Goal: Transaction & Acquisition: Purchase product/service

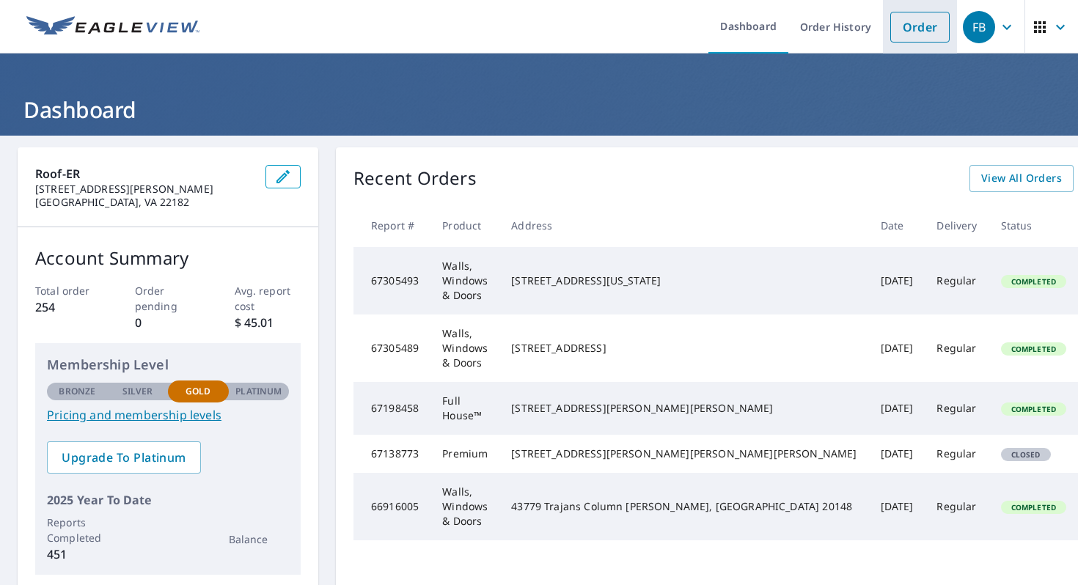
click at [925, 25] on link "Order" at bounding box center [919, 27] width 59 height 31
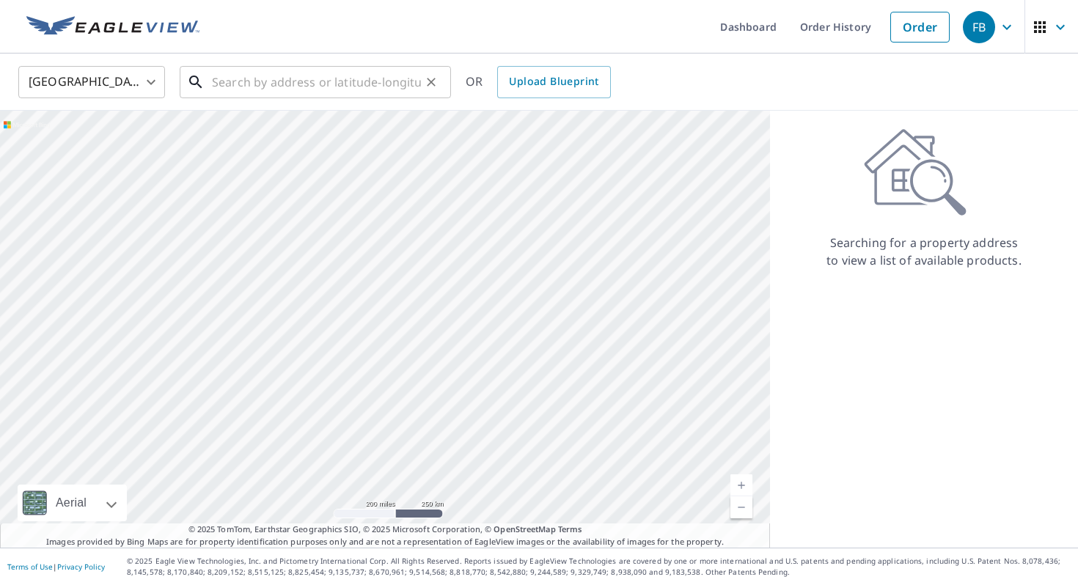
click at [357, 89] on input "text" at bounding box center [316, 82] width 209 height 41
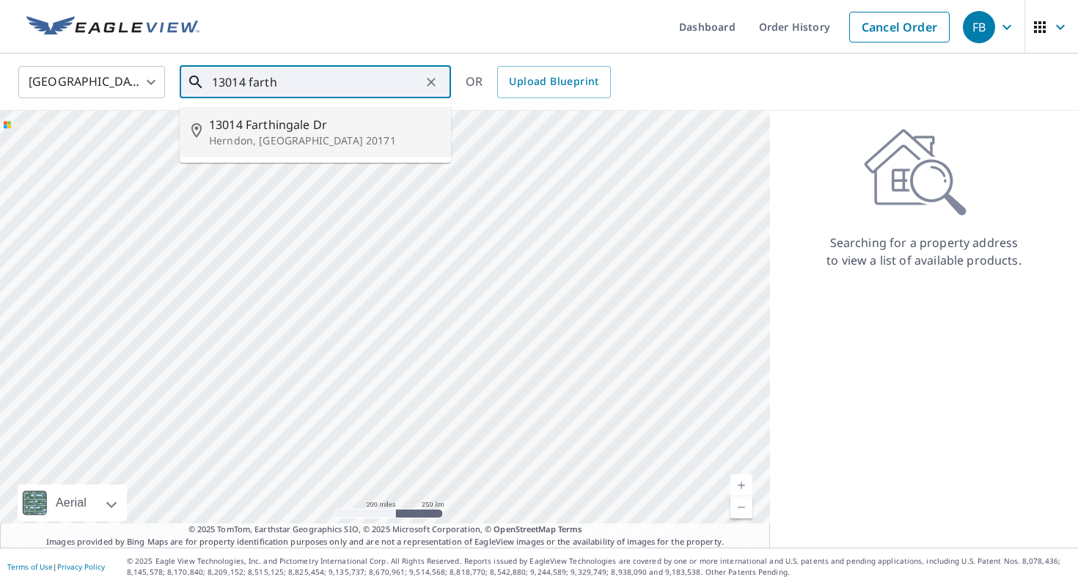
click at [253, 133] on p "Herndon, [GEOGRAPHIC_DATA] 20171" at bounding box center [324, 140] width 230 height 15
type input "[STREET_ADDRESS][PERSON_NAME]"
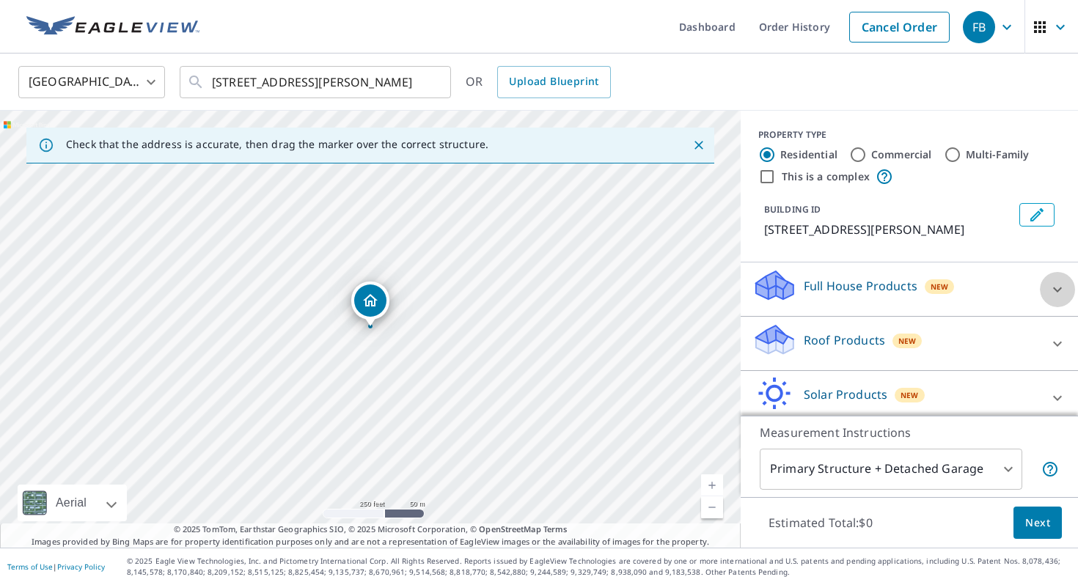
click at [1043, 291] on div at bounding box center [1057, 289] width 35 height 35
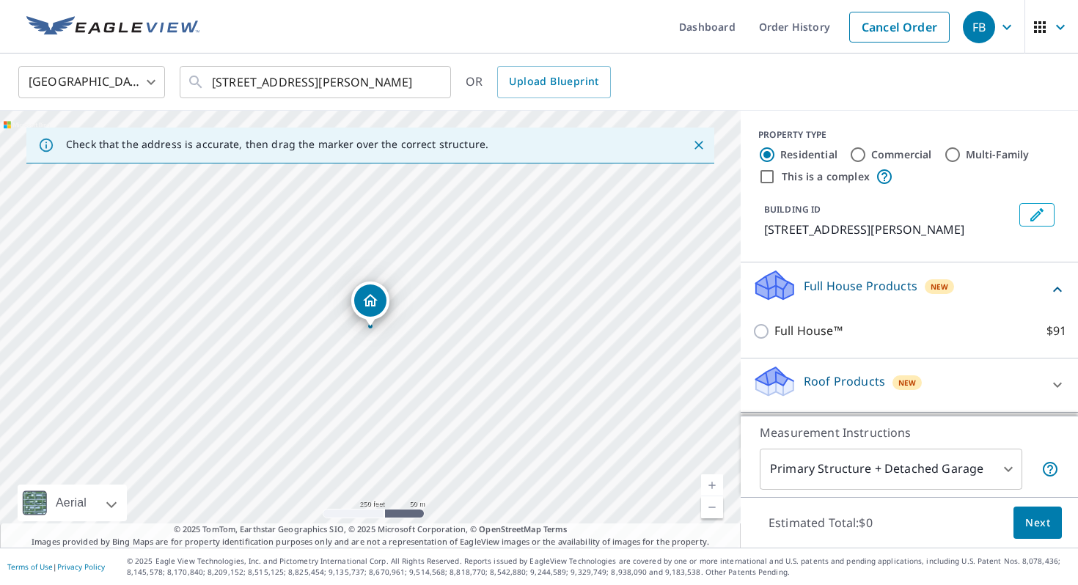
click at [816, 351] on div "Full House™ $91" at bounding box center [910, 331] width 314 height 42
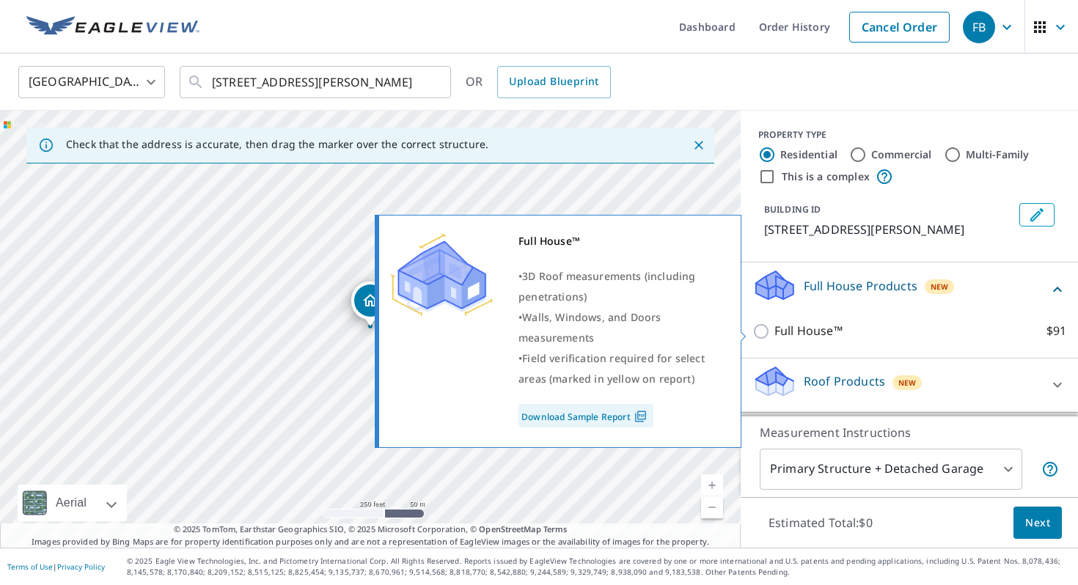
click at [782, 339] on p "Full House™" at bounding box center [809, 331] width 68 height 18
click at [775, 339] on input "Full House™ $91" at bounding box center [764, 332] width 22 height 18
checkbox input "true"
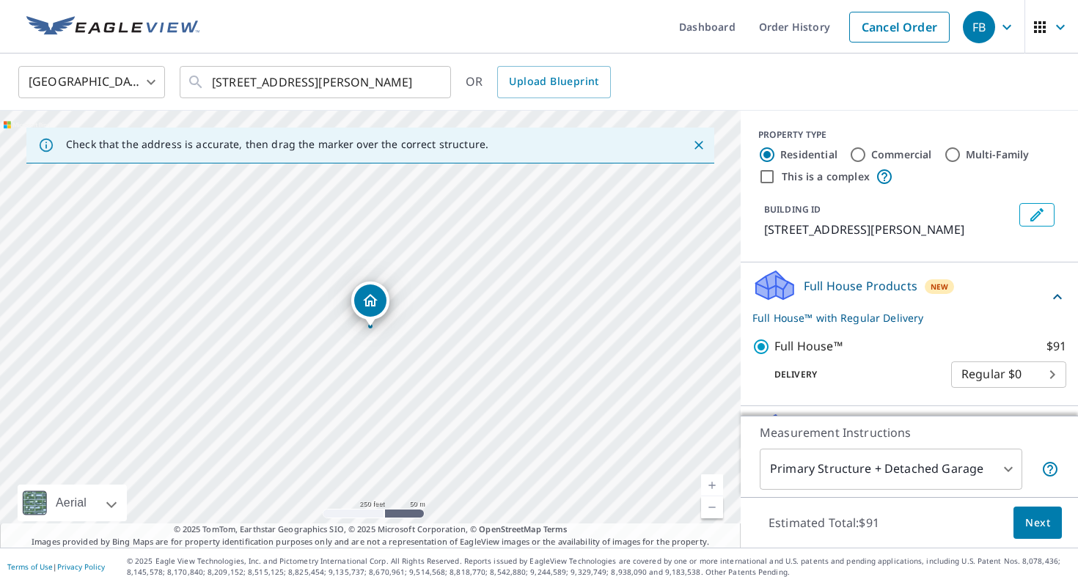
click at [1033, 522] on span "Next" at bounding box center [1037, 523] width 25 height 18
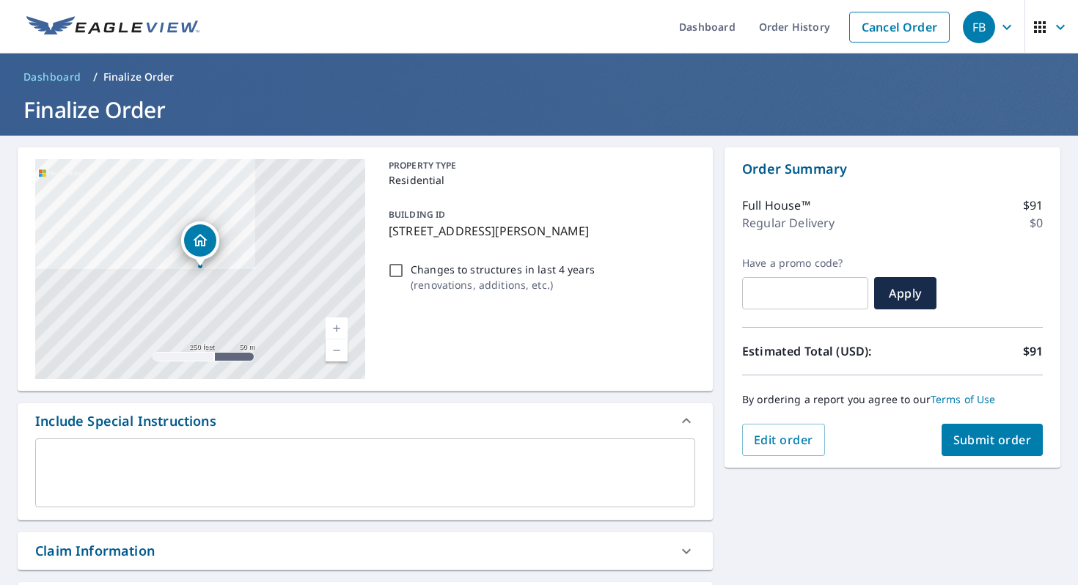
scroll to position [230, 0]
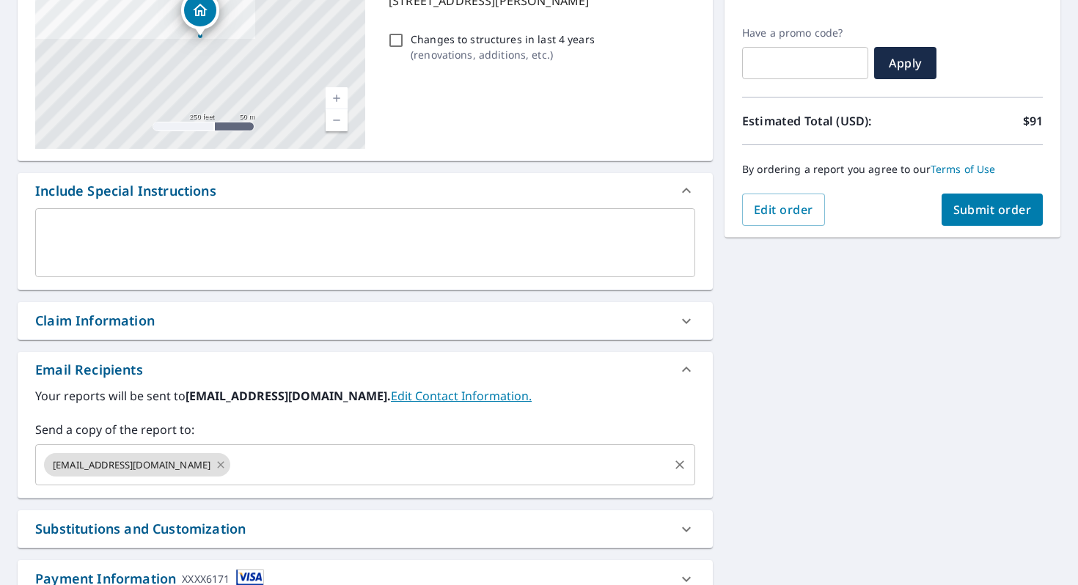
click at [215, 464] on icon at bounding box center [221, 465] width 12 height 16
checkbox input "true"
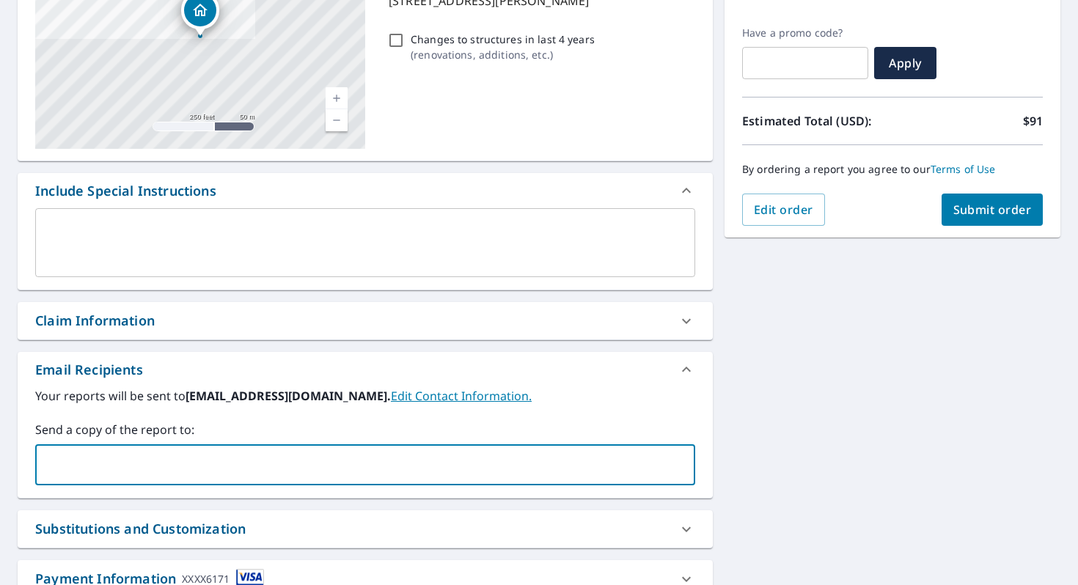
click at [192, 464] on input "text" at bounding box center [354, 465] width 625 height 28
type input "[PERSON_NAME][EMAIL_ADDRESS][PERSON_NAME][DOMAIN_NAME]"
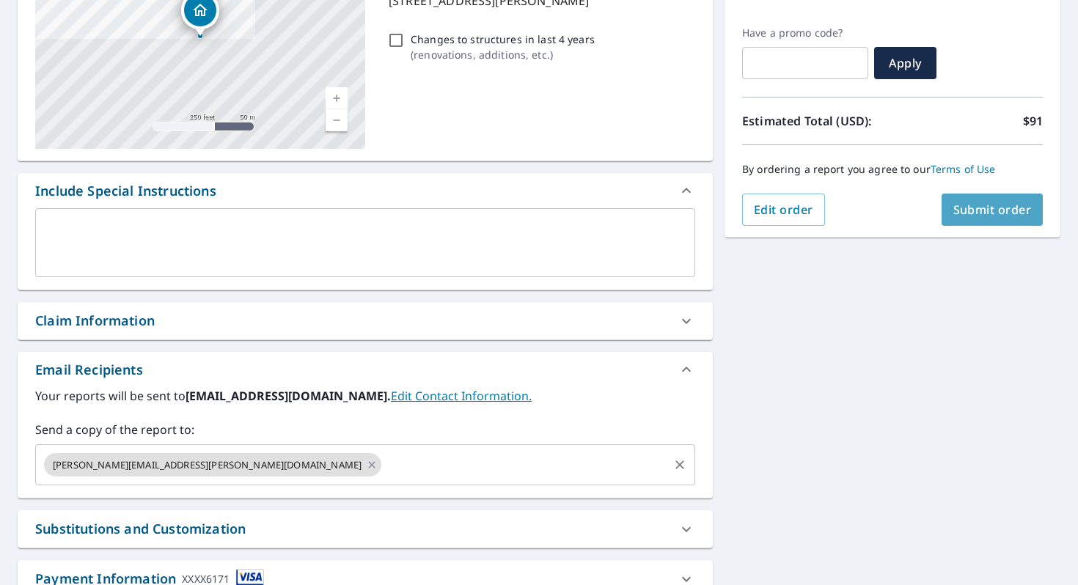
click at [964, 213] on span "Submit order" at bounding box center [993, 210] width 78 height 16
checkbox input "true"
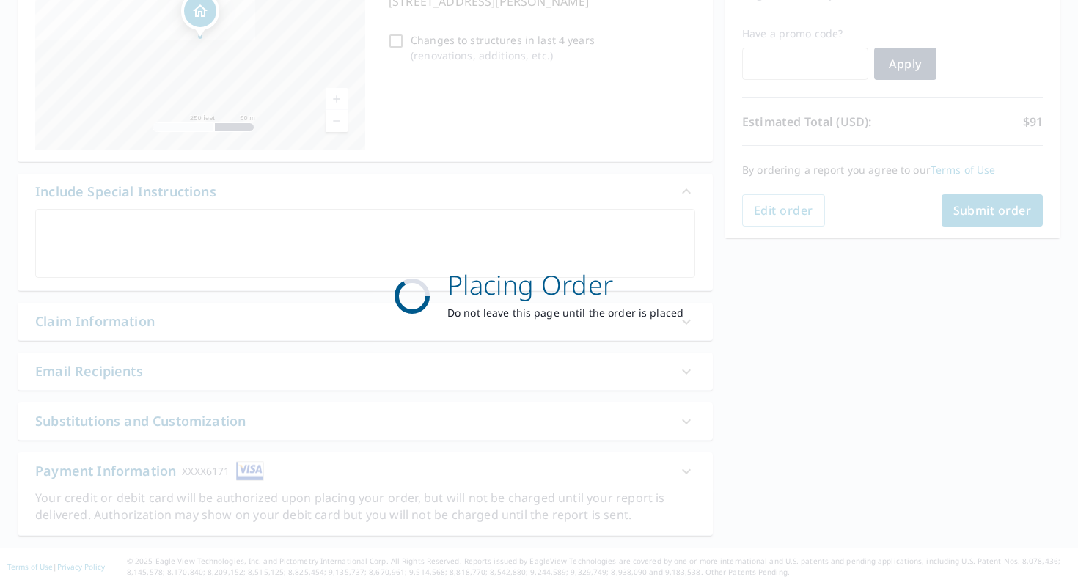
scroll to position [230, 0]
